Goal: Information Seeking & Learning: Learn about a topic

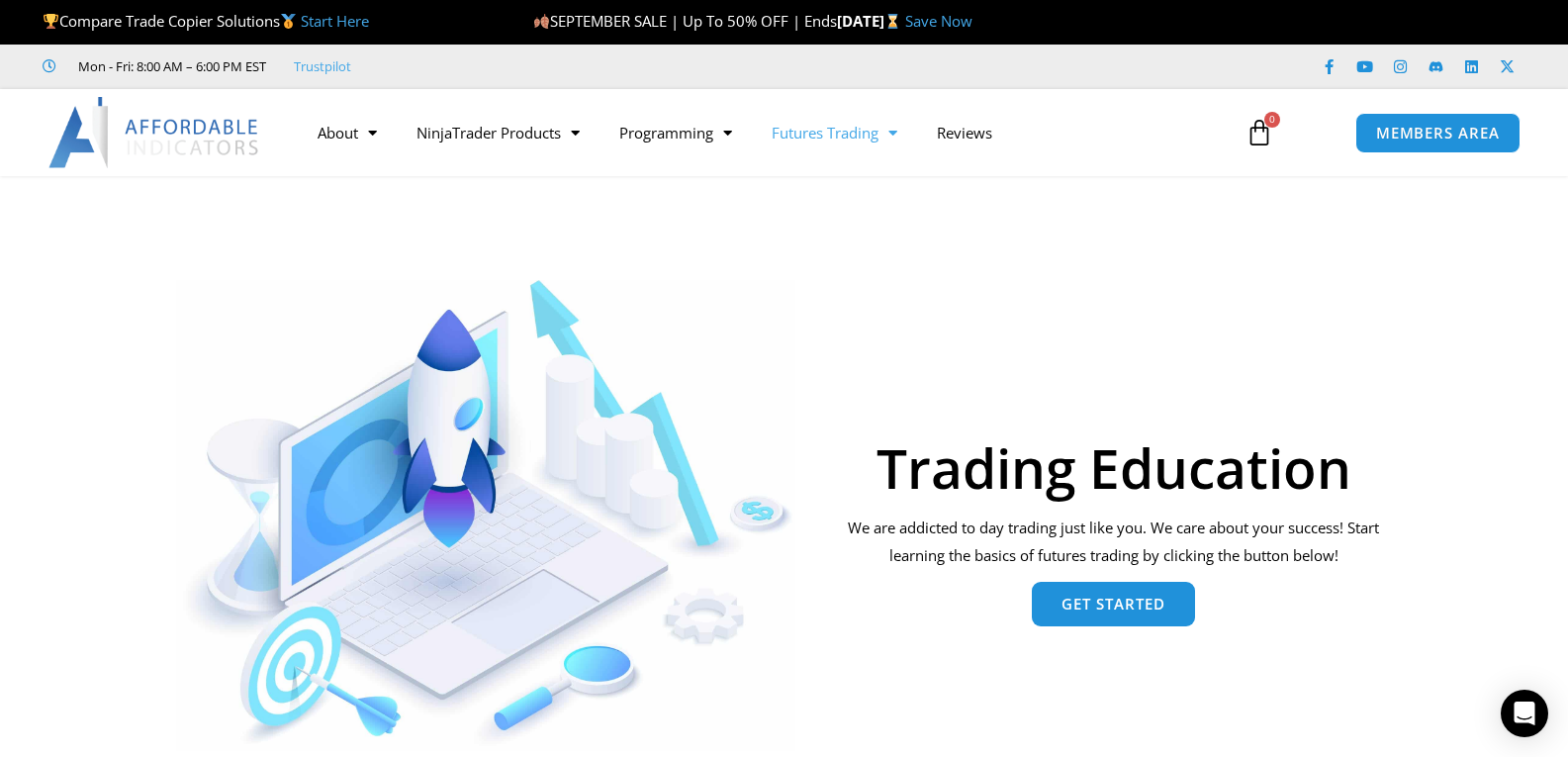
click at [1129, 601] on span "Get Started" at bounding box center [1112, 603] width 104 height 15
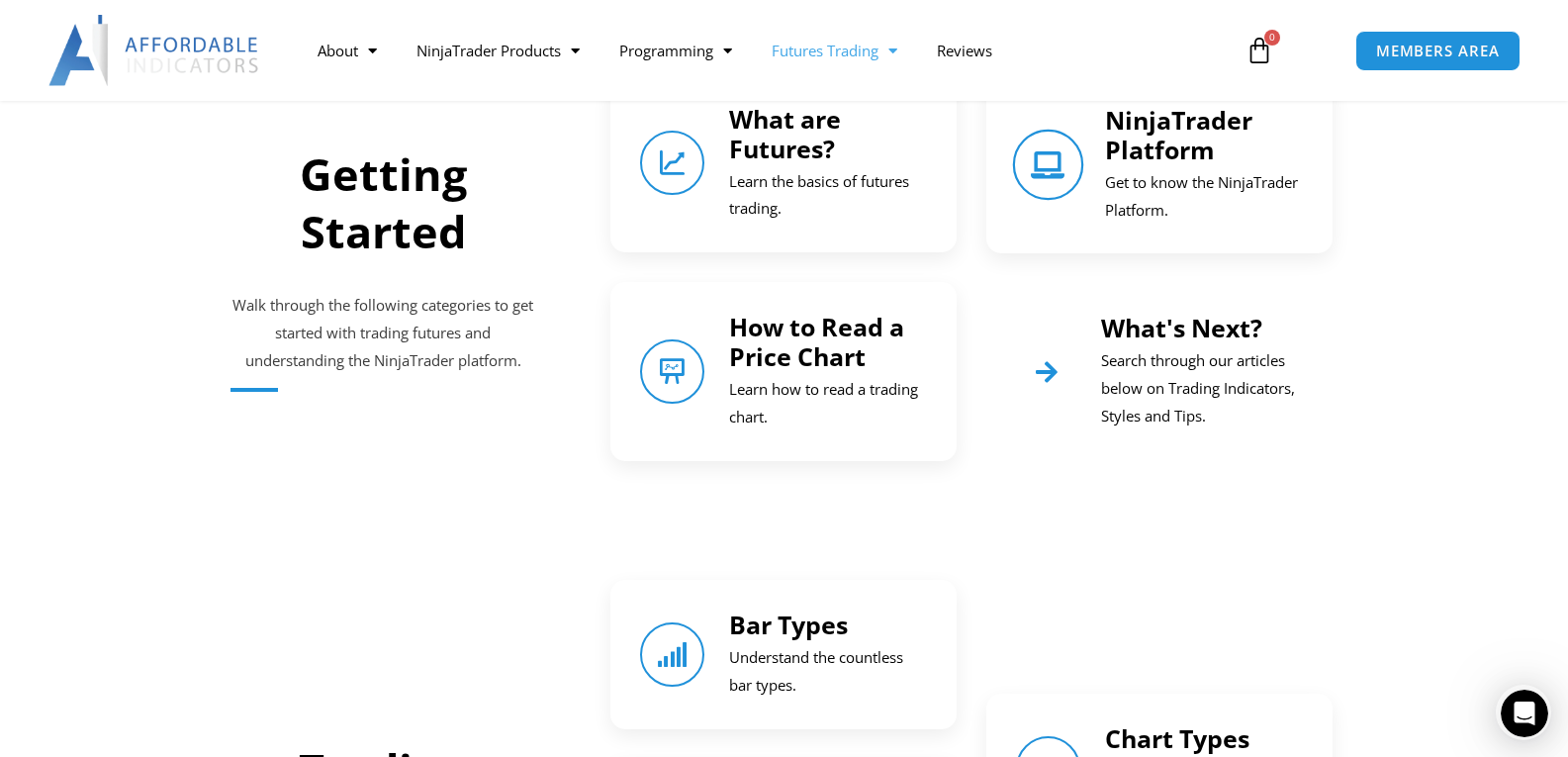
click at [1035, 178] on icon "NinjaTrader Platform" at bounding box center [1048, 164] width 28 height 28
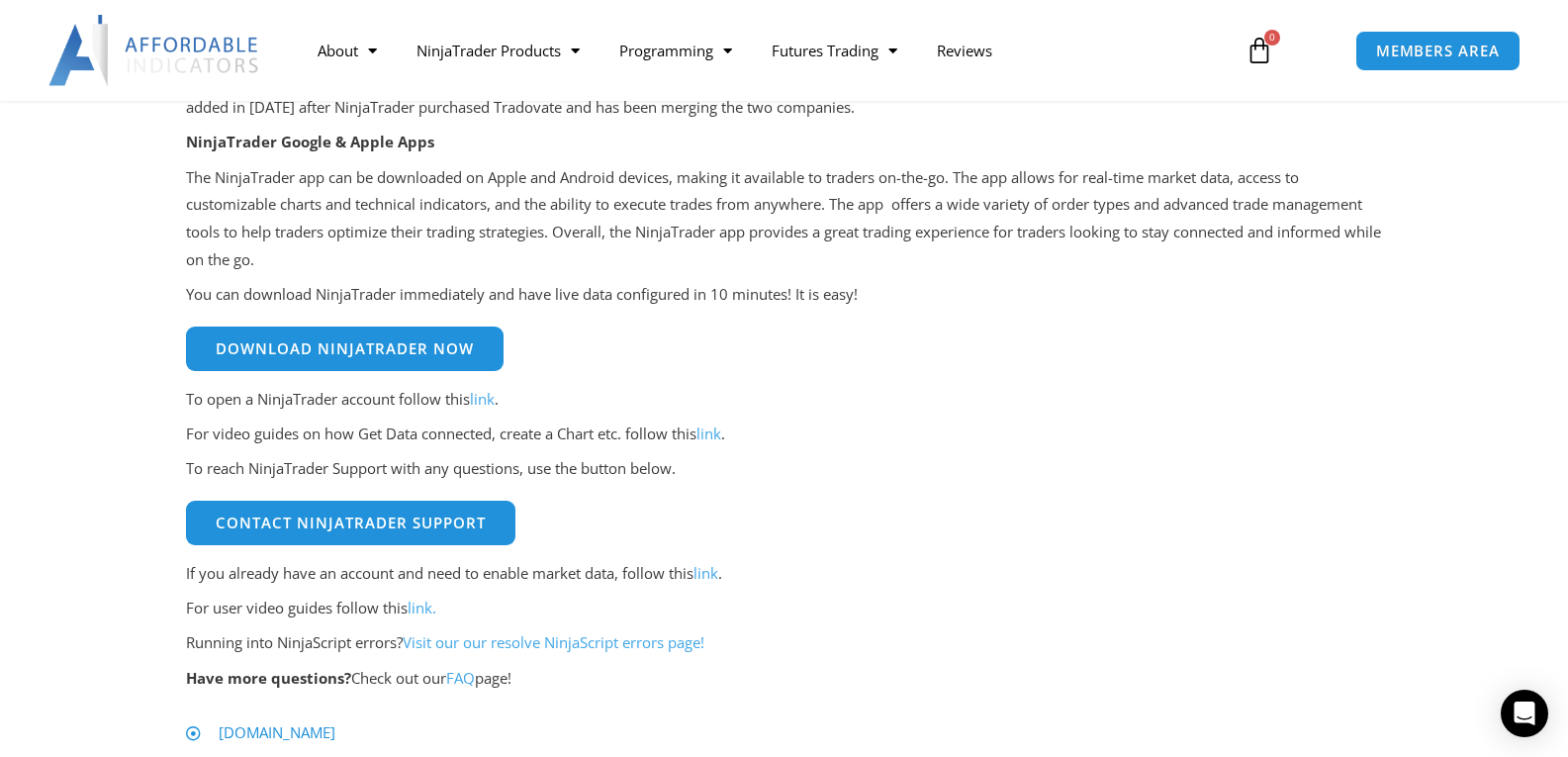
scroll to position [658, 0]
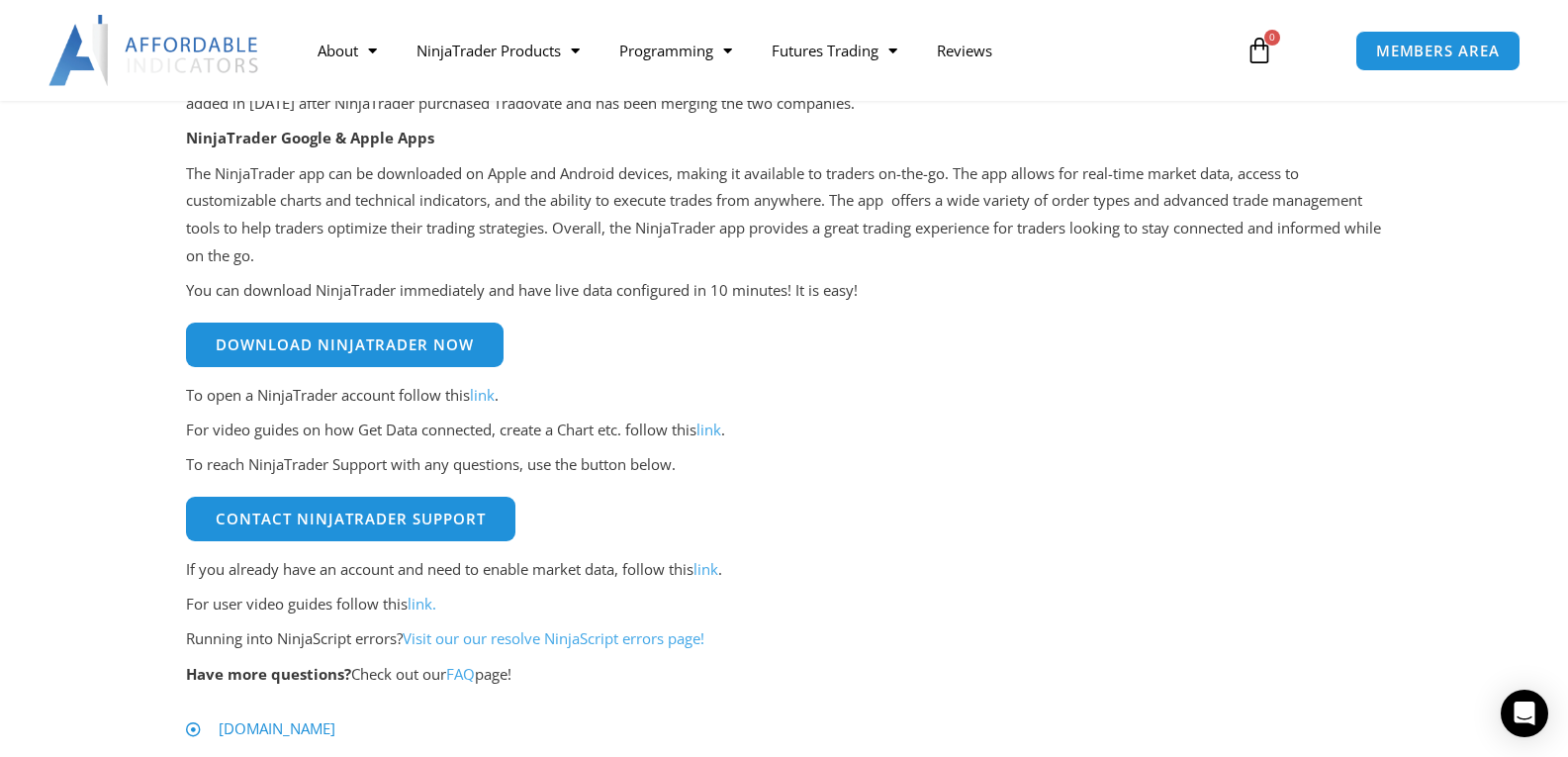
click at [711, 439] on link "link" at bounding box center [708, 429] width 25 height 20
